Goal: Task Accomplishment & Management: Use online tool/utility

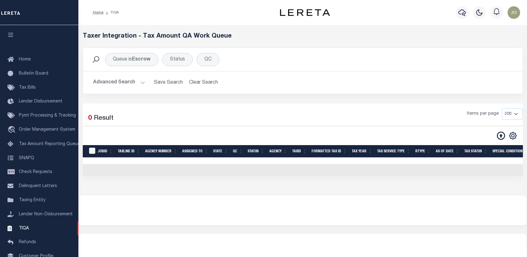
select select "200"
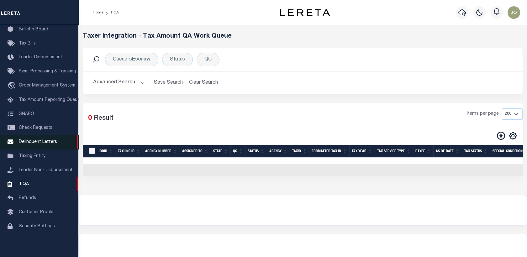
click at [35, 140] on span "Delinquent Letters" at bounding box center [38, 142] width 38 height 4
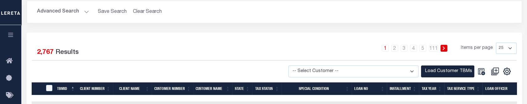
scroll to position [174, 0]
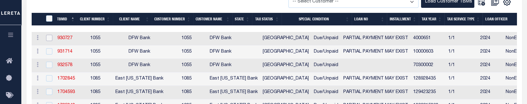
click at [47, 39] on input "checkbox" at bounding box center [49, 38] width 6 height 6
checkbox input "true"
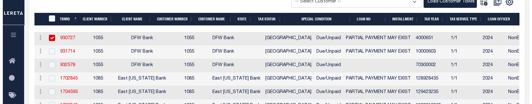
scroll to position [173, 0]
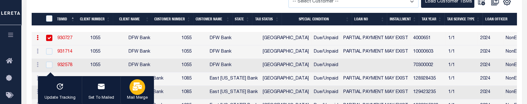
click at [133, 87] on icon "button" at bounding box center [137, 86] width 9 height 8
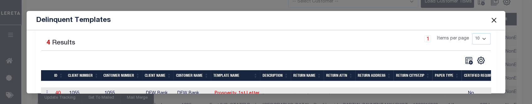
scroll to position [104, 0]
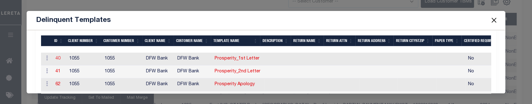
click at [56, 60] on link "40" at bounding box center [57, 58] width 5 height 4
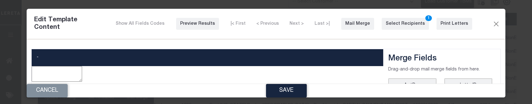
type textarea "<p style="text-align: center;"><img style="float: left;" src="data:image/png;ba…"
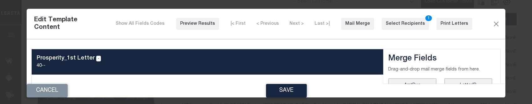
scroll to position [0, 0]
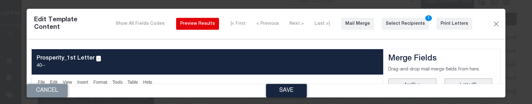
click at [198, 26] on div "Preview Results" at bounding box center [197, 24] width 35 height 7
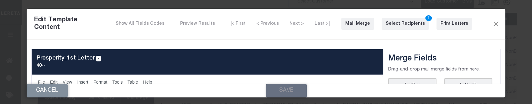
scroll to position [35, 0]
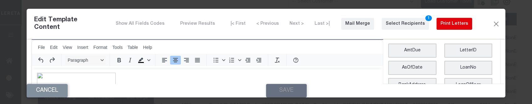
click at [445, 25] on div "Print Letters" at bounding box center [454, 24] width 28 height 7
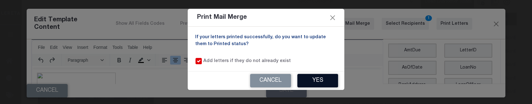
click at [305, 81] on button "Yes" at bounding box center [317, 80] width 41 height 13
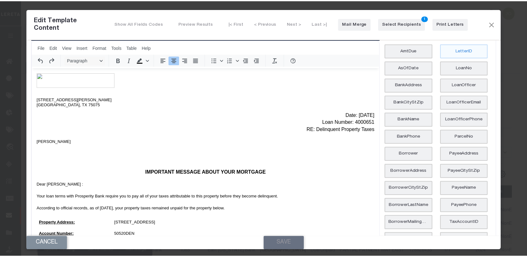
scroll to position [0, 0]
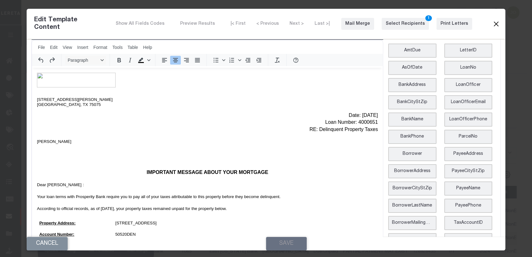
click at [492, 22] on button "Close" at bounding box center [496, 24] width 8 height 8
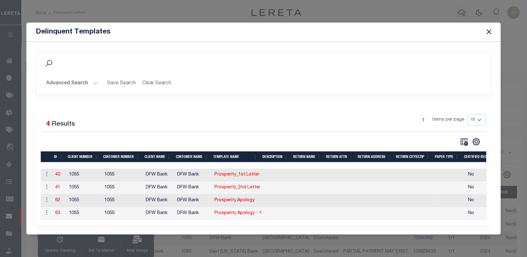
click at [491, 31] on button "Close" at bounding box center [489, 32] width 8 height 8
